Goal: Transaction & Acquisition: Purchase product/service

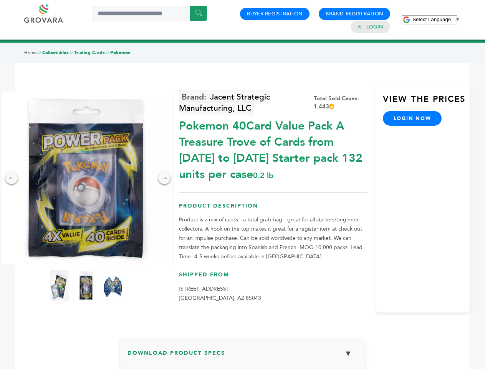
click at [436, 19] on span "Select Language" at bounding box center [431, 20] width 38 height 6
click at [86, 178] on img at bounding box center [86, 177] width 173 height 173
click at [0, 0] on div "×" at bounding box center [0, 0] width 0 height 0
click at [164, 178] on div "→" at bounding box center [164, 178] width 12 height 12
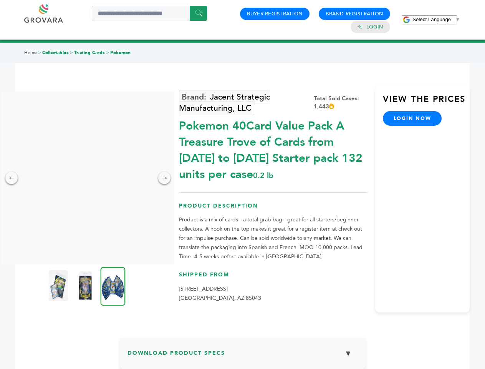
click at [59, 285] on img at bounding box center [58, 285] width 19 height 31
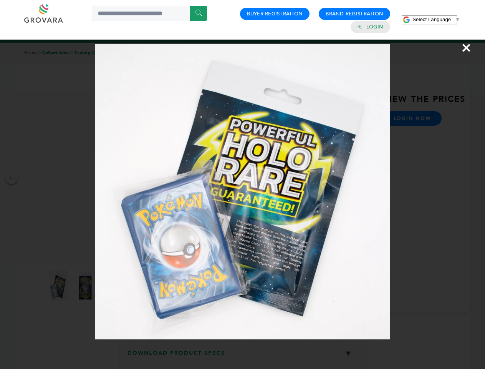
click at [86, 285] on div "×" at bounding box center [242, 184] width 485 height 369
click at [113, 285] on img at bounding box center [113, 285] width 25 height 39
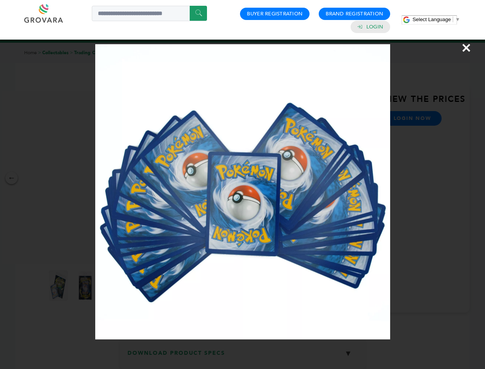
click at [243, 356] on div "×" at bounding box center [242, 184] width 485 height 369
